Goal: Information Seeking & Learning: Learn about a topic

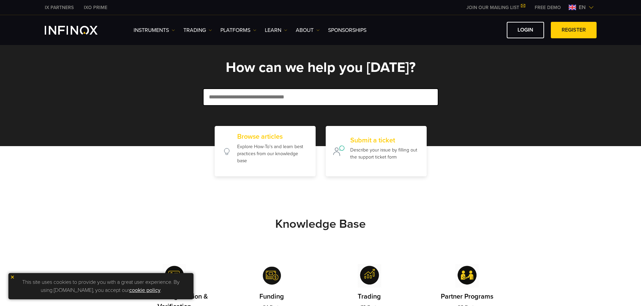
scroll to position [268, 0]
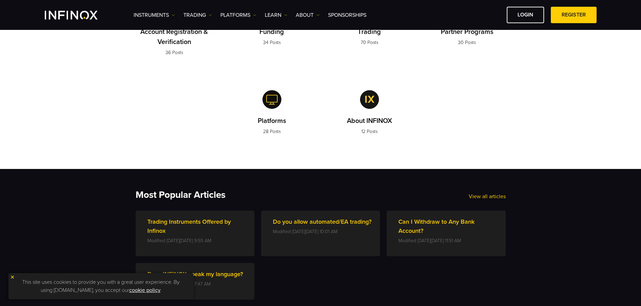
click at [276, 43] on p "34 Posts" at bounding box center [271, 42] width 25 height 7
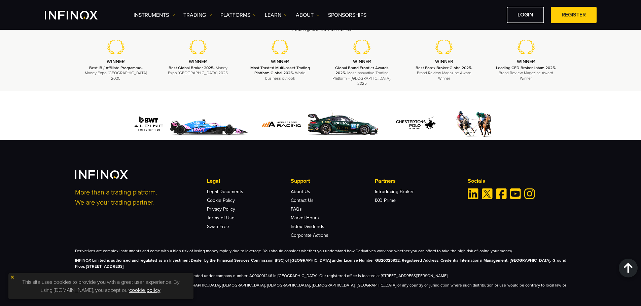
scroll to position [268, 0]
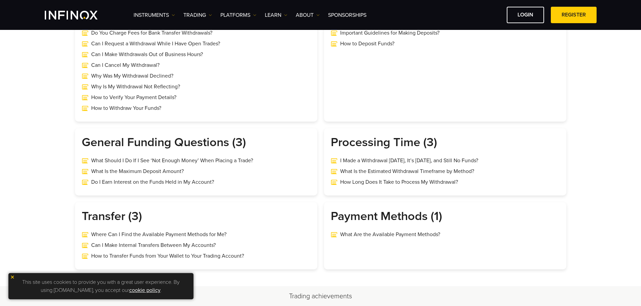
click at [354, 232] on link "What Are the Available Payment Methods?" at bounding box center [445, 235] width 229 height 8
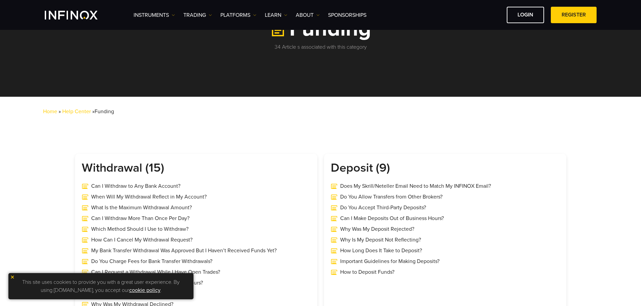
scroll to position [114, 0]
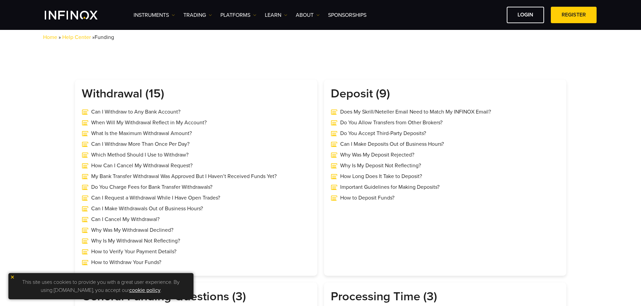
click at [147, 42] on div "Home » Help Center » Funding" at bounding box center [331, 40] width 619 height 24
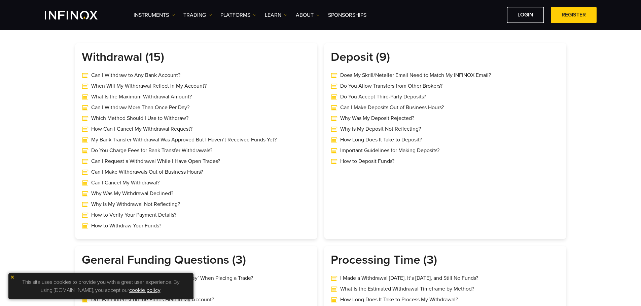
scroll to position [151, 0]
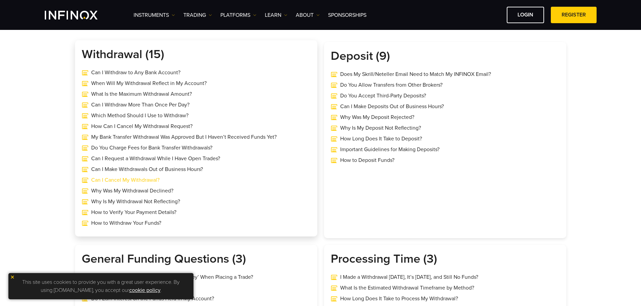
click at [144, 180] on link "Can I Cancel My Withdrawal?" at bounding box center [196, 180] width 229 height 8
click at [148, 180] on link "Can I Cancel My Withdrawal?" at bounding box center [196, 180] width 229 height 8
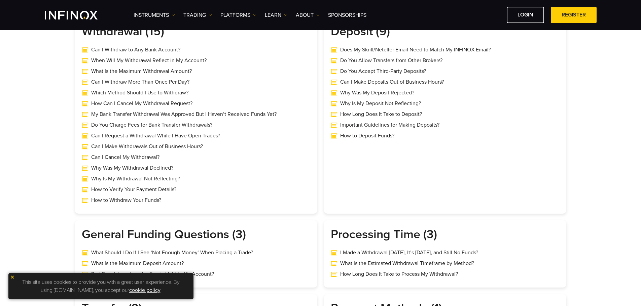
click at [11, 276] on img at bounding box center [12, 277] width 5 height 5
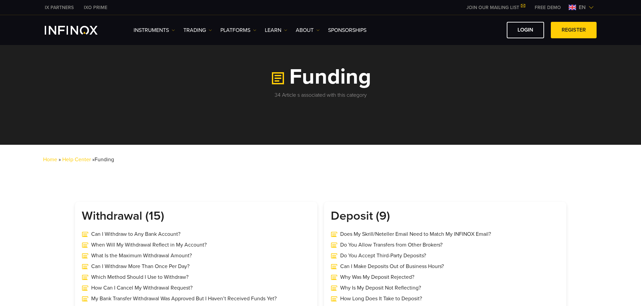
scroll to position [268, 0]
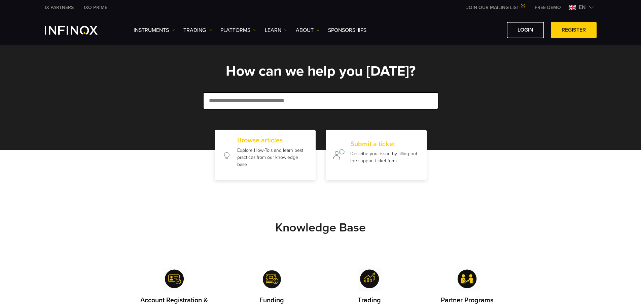
scroll to position [268, 0]
